Goal: Communication & Community: Answer question/provide support

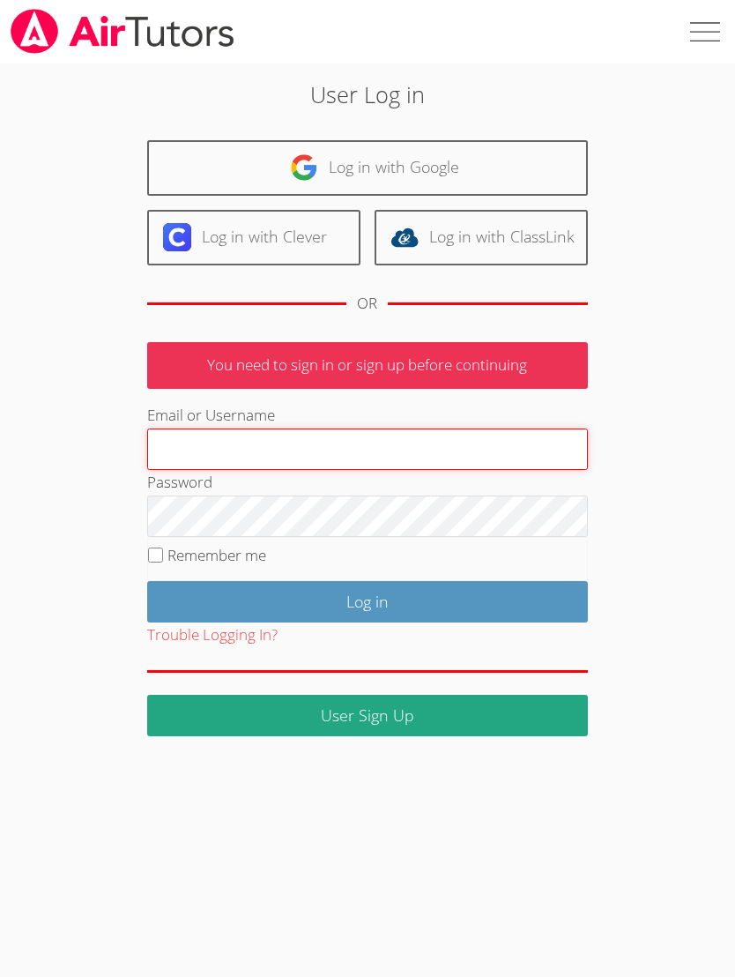
type input "[EMAIL_ADDRESS][DOMAIN_NAME]"
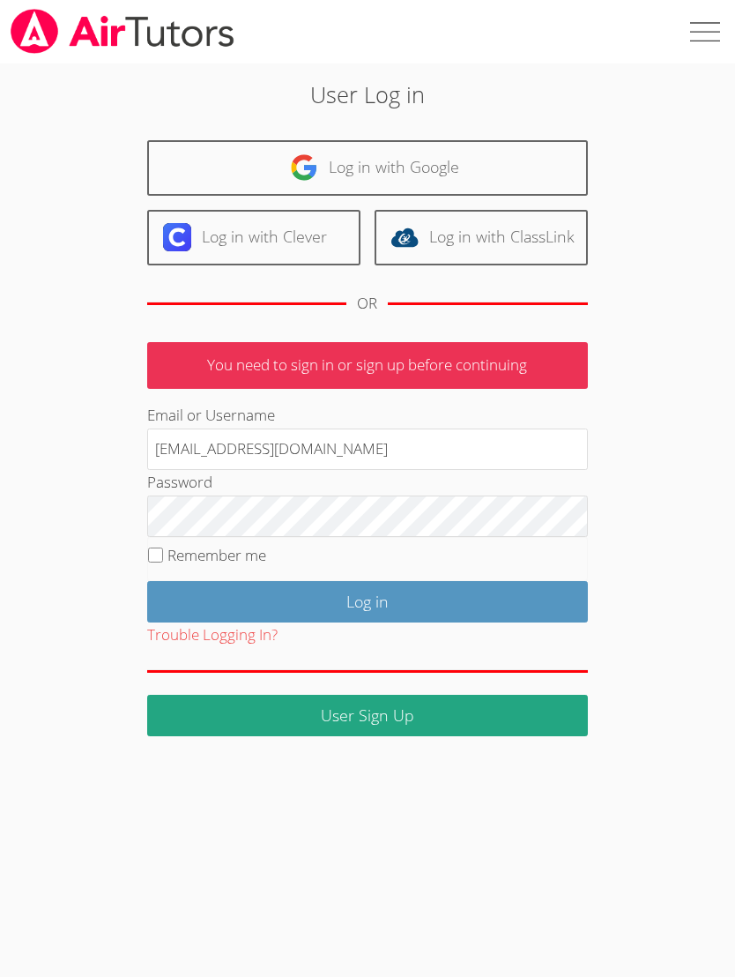
click at [367, 598] on input "Log in" at bounding box center [367, 601] width 441 height 41
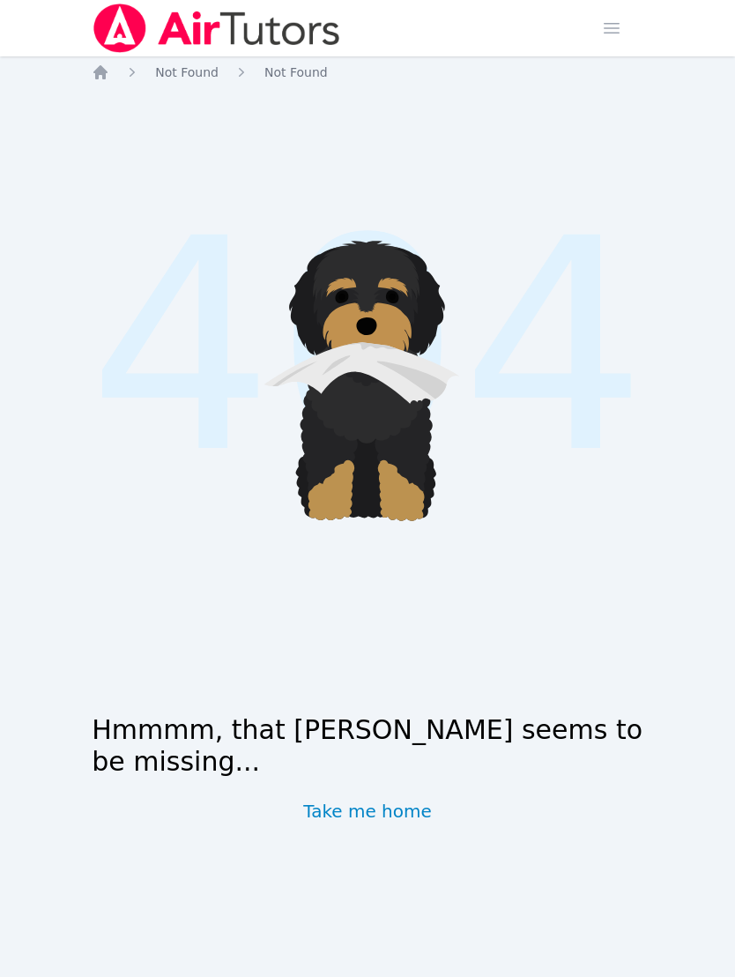
click at [616, 33] on span "button" at bounding box center [612, 28] width 39 height 39
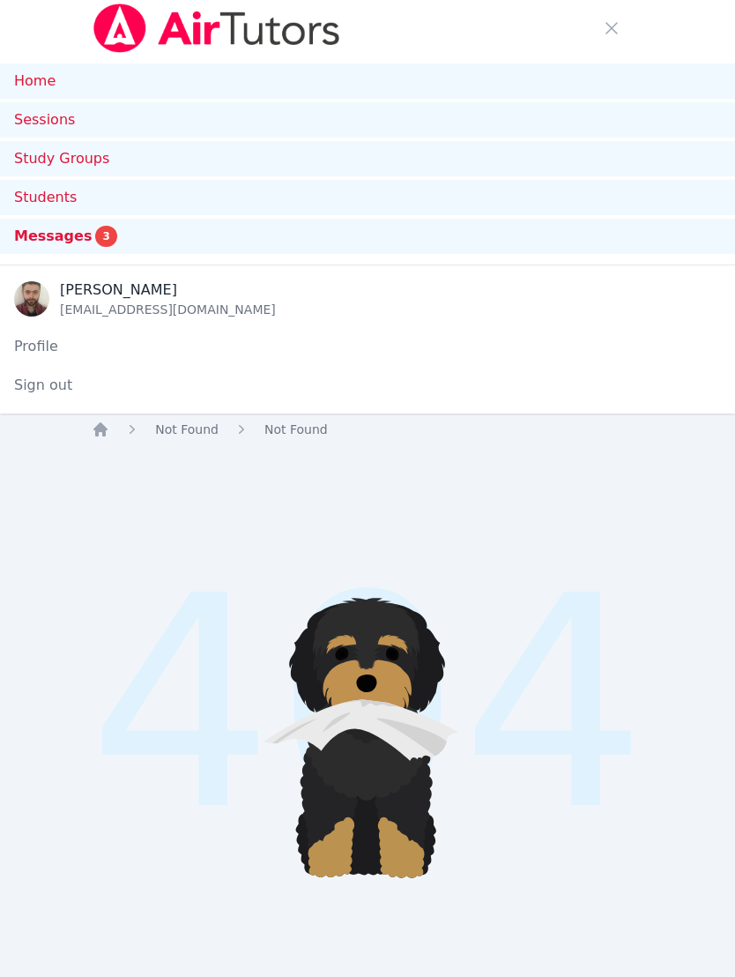
click at [77, 240] on span "Messages" at bounding box center [53, 236] width 78 height 21
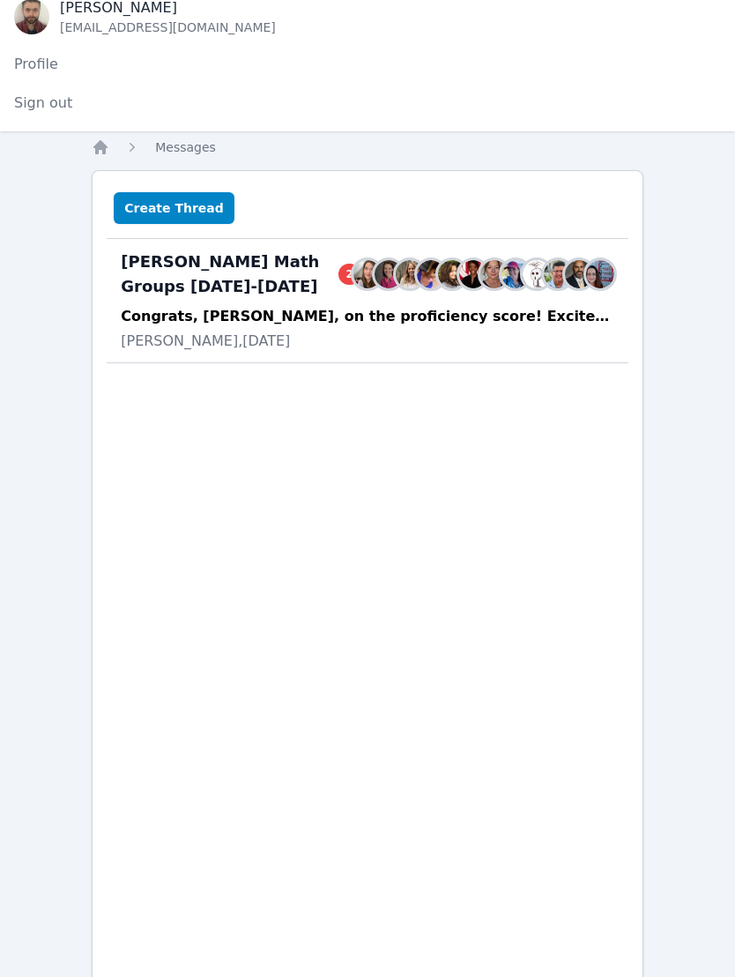
scroll to position [294, 0]
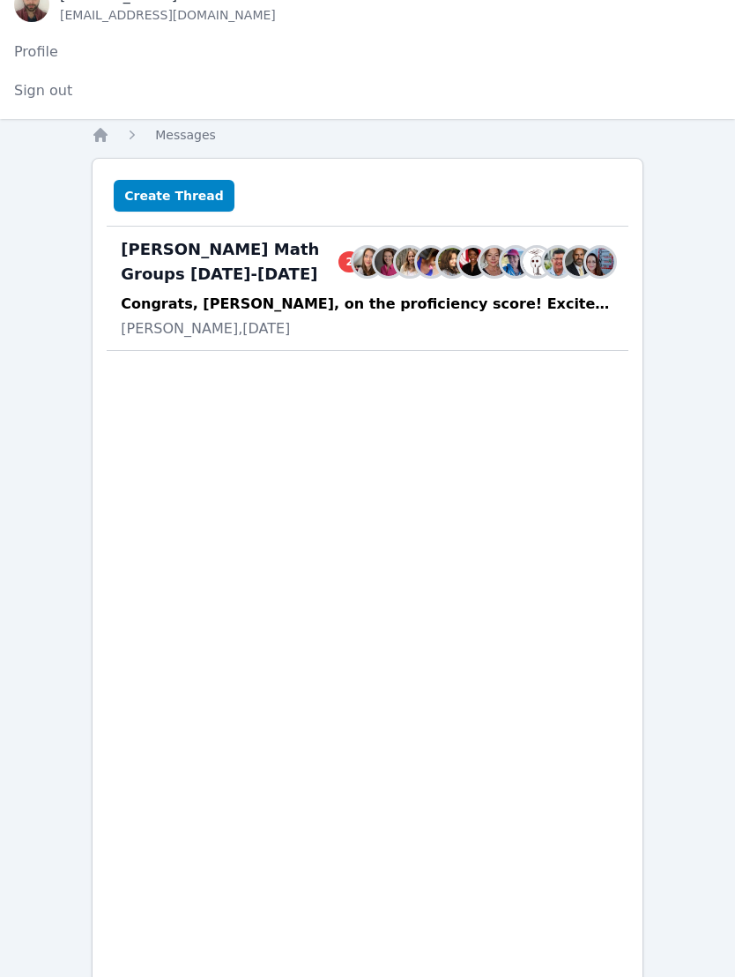
click at [439, 312] on div "Congrats, [PERSON_NAME], on the proficiency score! Excited to be back working w…" at bounding box center [368, 305] width 494 height 21
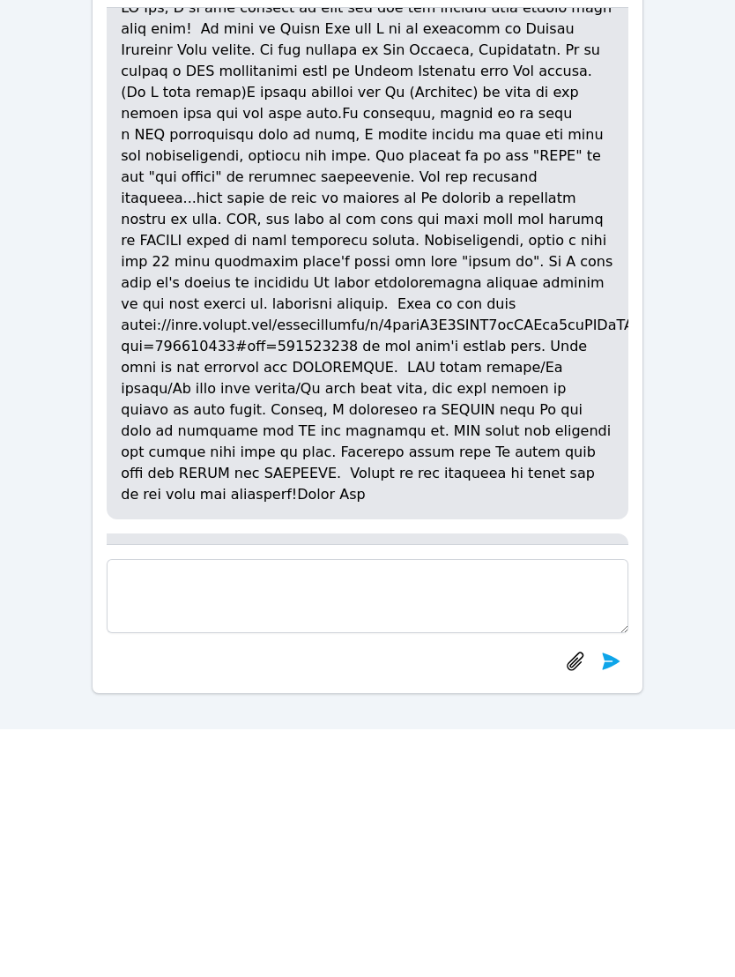
scroll to position [-498, 0]
click at [139, 340] on p at bounding box center [368, 500] width 494 height 508
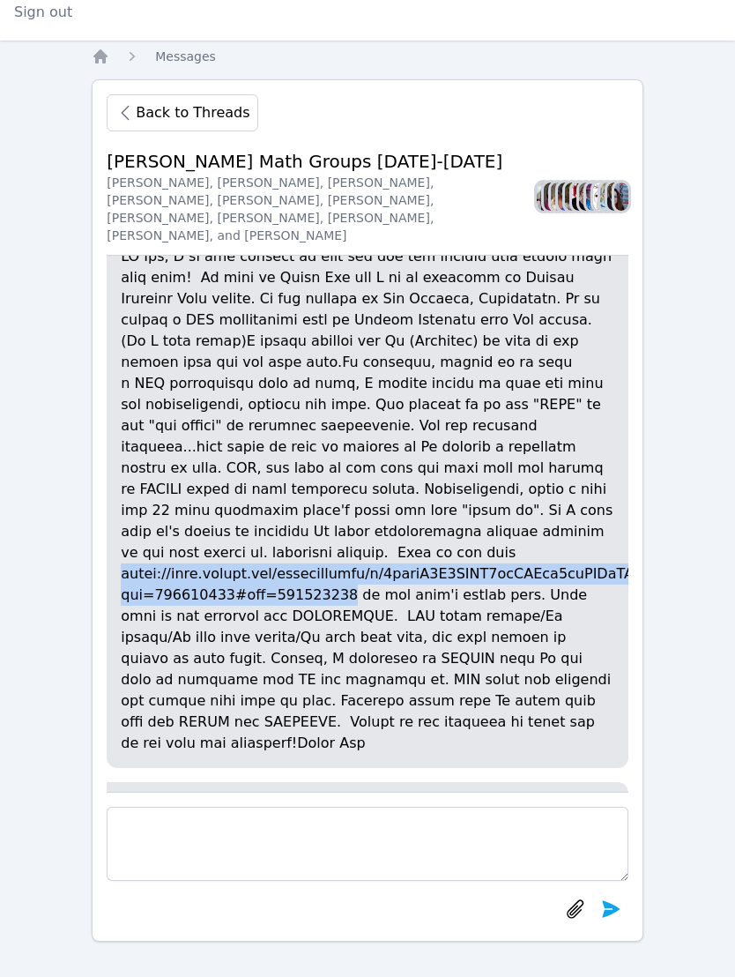
copy p "https://docs.google.com/spreadsheets/d/1xplnO0Q5GOBY4rmLAPik9uwUOCaHH5SXYTjeGrz…"
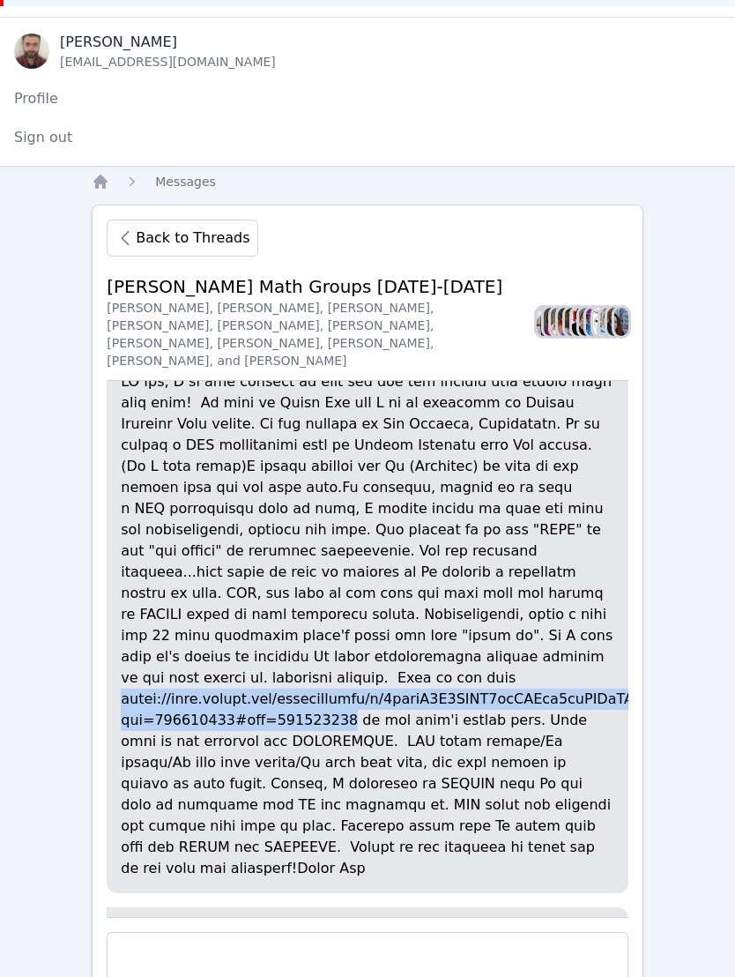
scroll to position [0, 0]
